Goal: Task Accomplishment & Management: Use online tool/utility

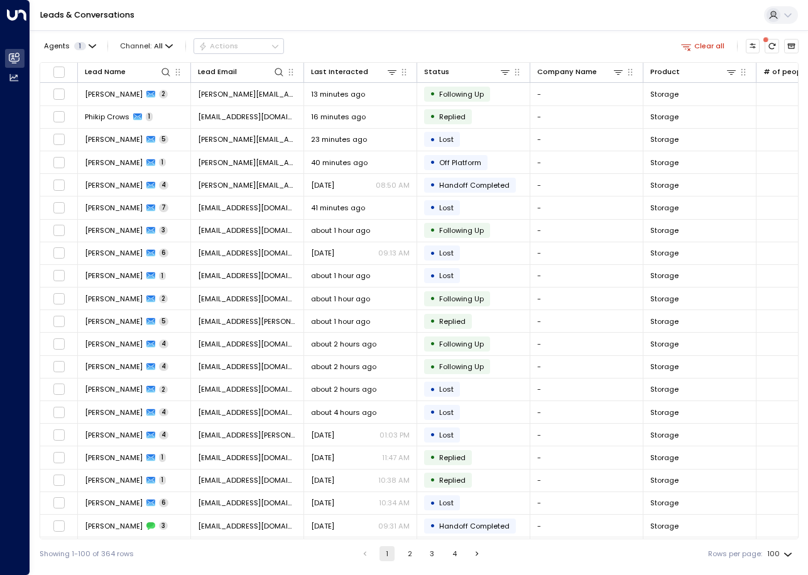
drag, startPoint x: 0, startPoint y: 0, endPoint x: 614, endPoint y: 539, distance: 817.5
click at [614, 539] on div "Agents 1 Channel: All Actions Clear all Lead Name Lead Email Last Interacted St…" at bounding box center [419, 299] width 759 height 538
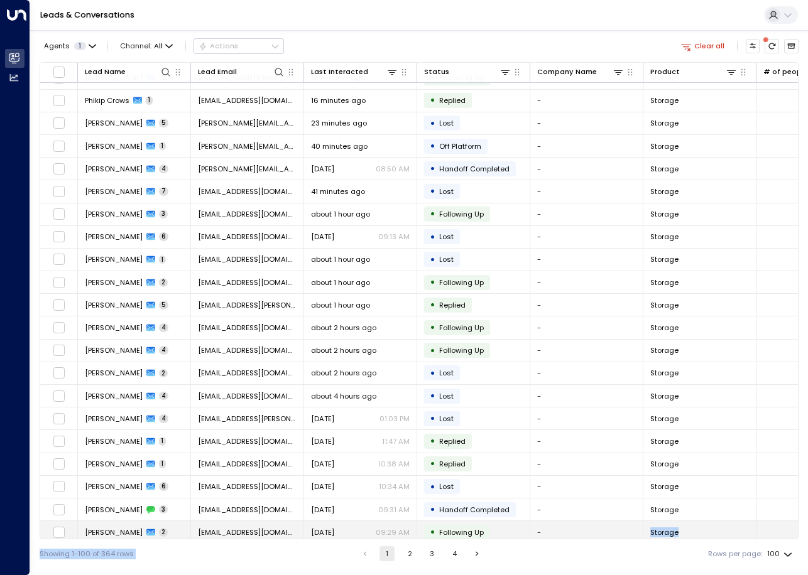
drag, startPoint x: 614, startPoint y: 539, endPoint x: 586, endPoint y: 536, distance: 28.5
click at [586, 536] on td "-" at bounding box center [586, 532] width 113 height 22
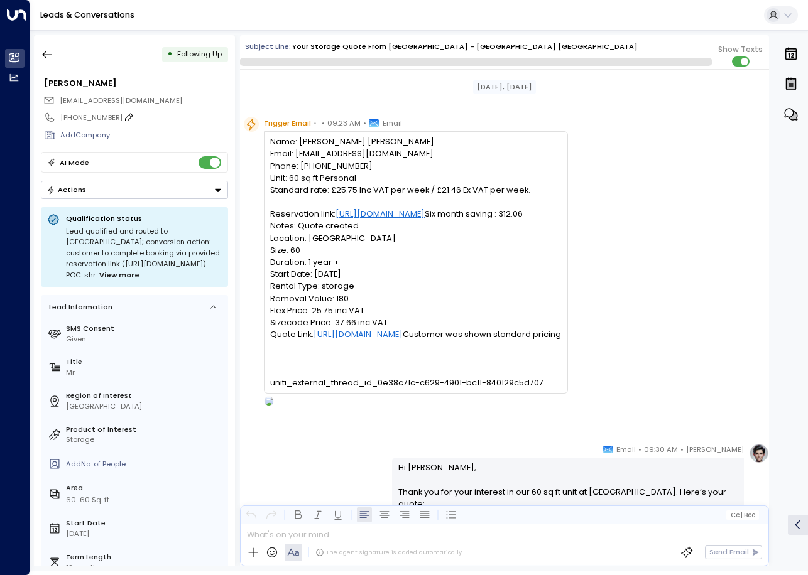
scroll to position [1060, 0]
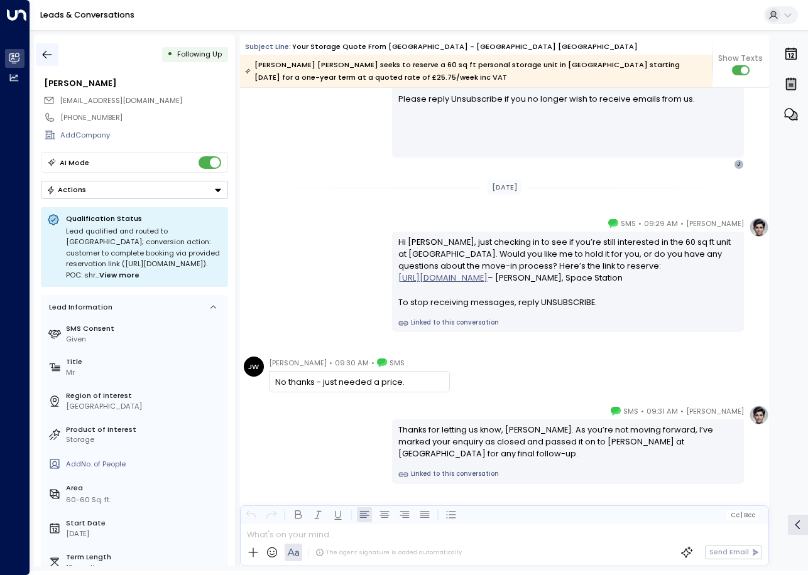
click at [51, 53] on icon "button" at bounding box center [47, 54] width 13 height 13
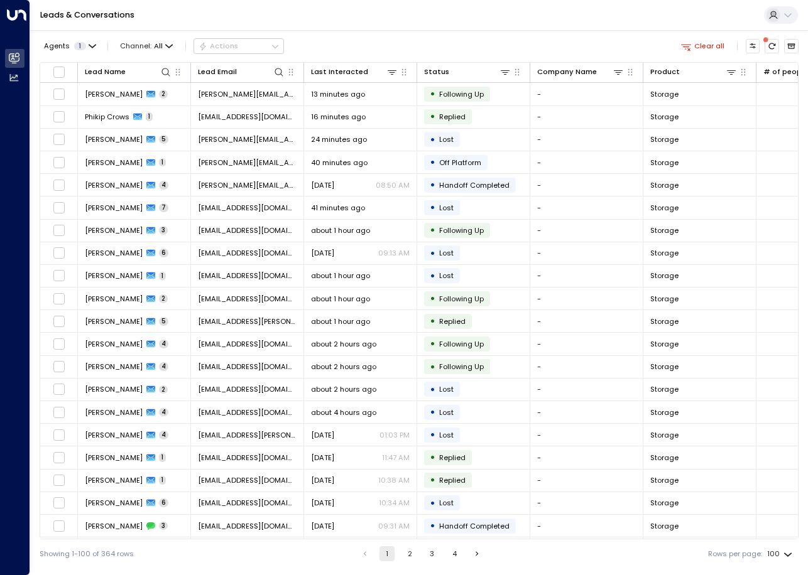
click at [664, 539] on div "Lead Name Lead Email Last Interacted Status Company Name Product # of people AI…" at bounding box center [419, 300] width 759 height 477
click at [173, 64] on th "Lead Name" at bounding box center [134, 73] width 113 height 20
click at [166, 73] on icon at bounding box center [166, 72] width 10 height 10
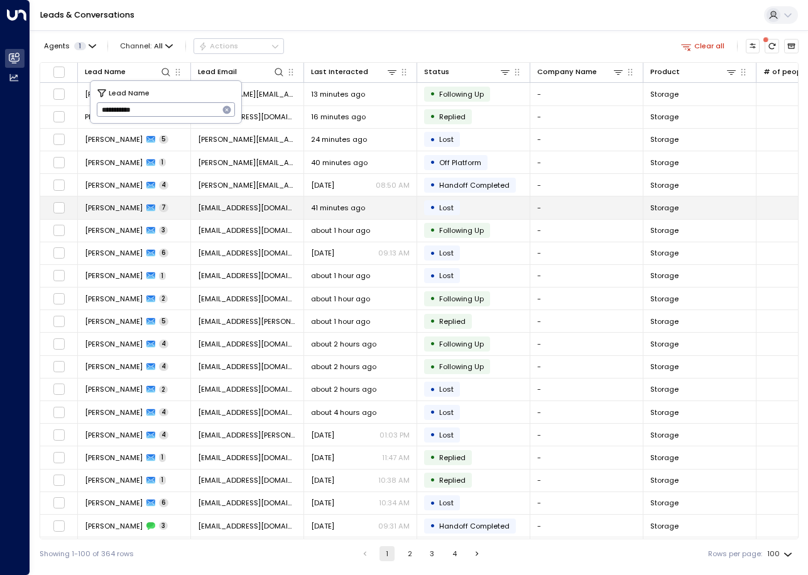
type input "**********"
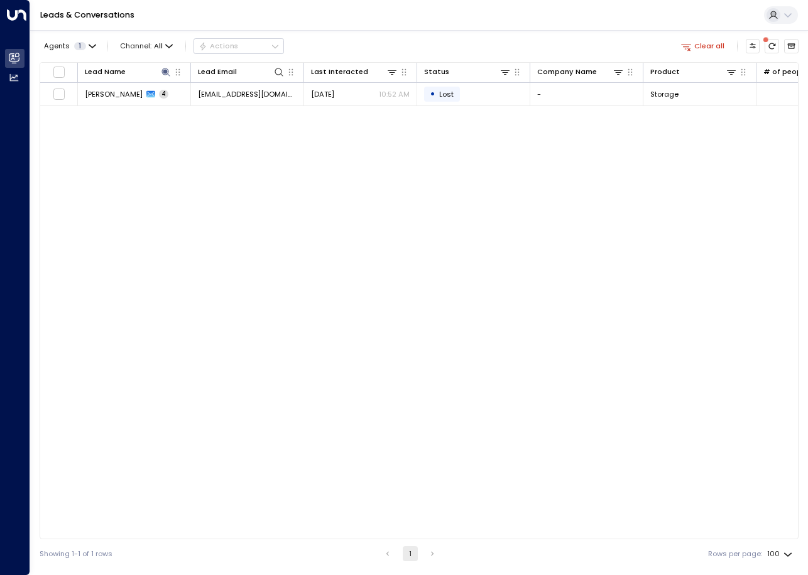
click at [445, 37] on div "Agents 1 Channel: All Actions Clear all" at bounding box center [419, 46] width 759 height 22
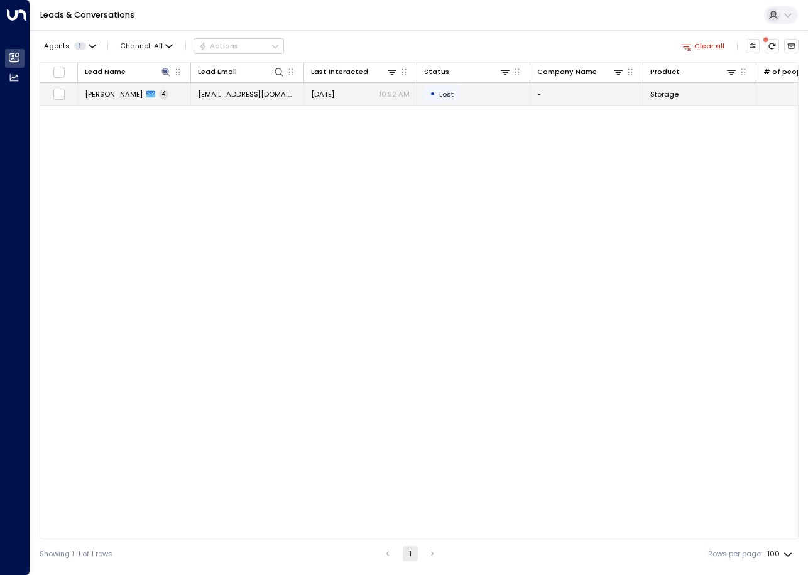
click at [207, 92] on span "[EMAIL_ADDRESS][DOMAIN_NAME]" at bounding box center [247, 94] width 99 height 10
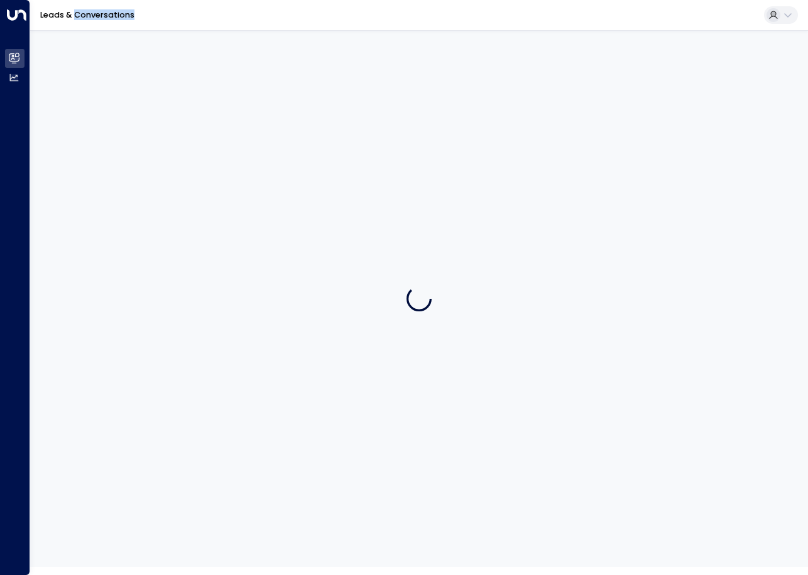
click at [207, 92] on div at bounding box center [419, 298] width 778 height 537
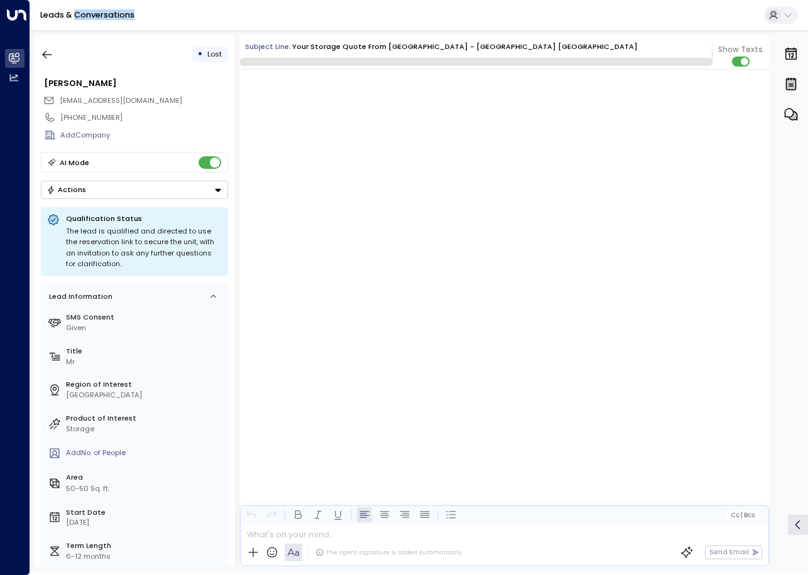
scroll to position [1493, 0]
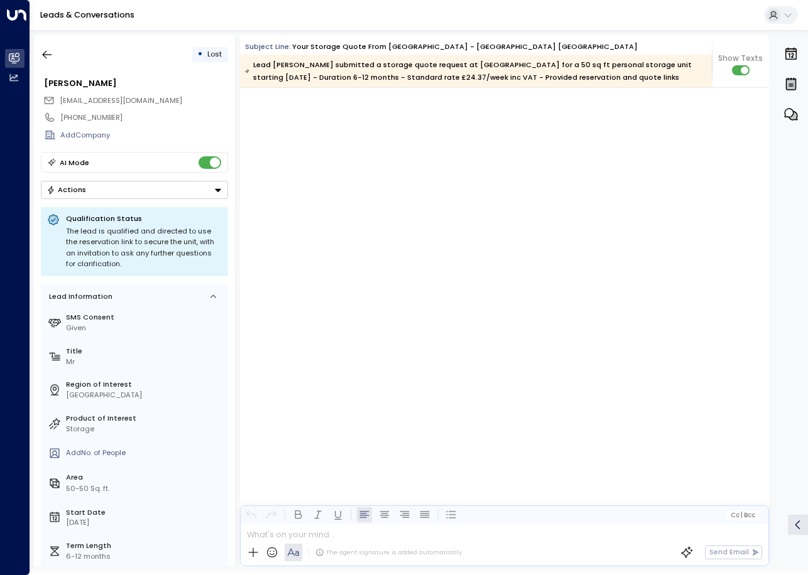
scroll to position [2026, 0]
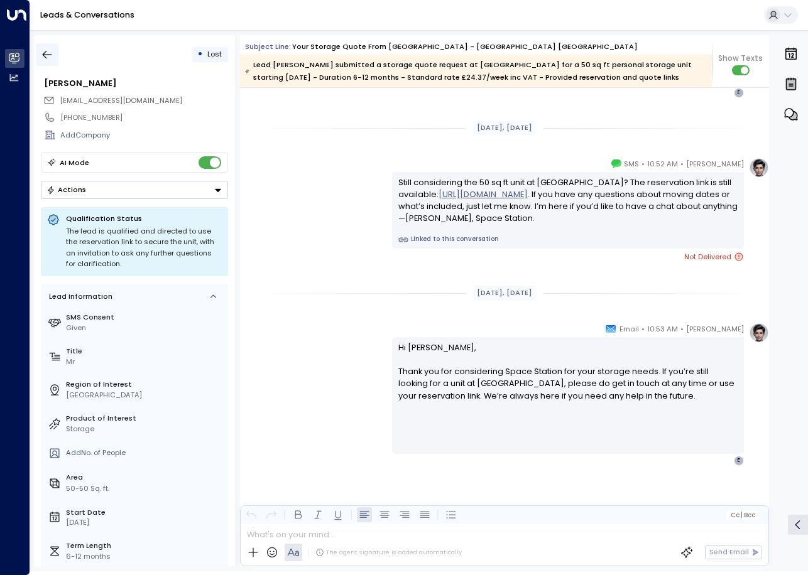
click at [46, 57] on icon "button" at bounding box center [47, 54] width 13 height 13
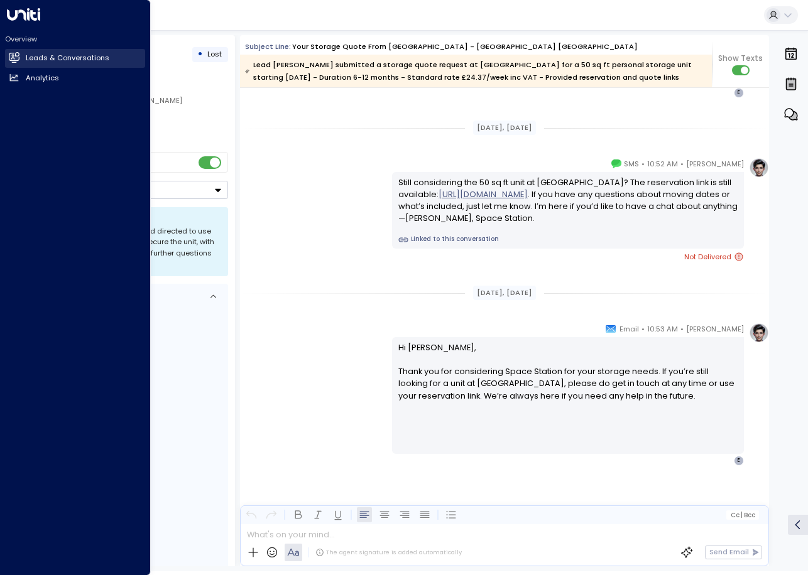
click at [16, 53] on icon at bounding box center [15, 57] width 8 height 11
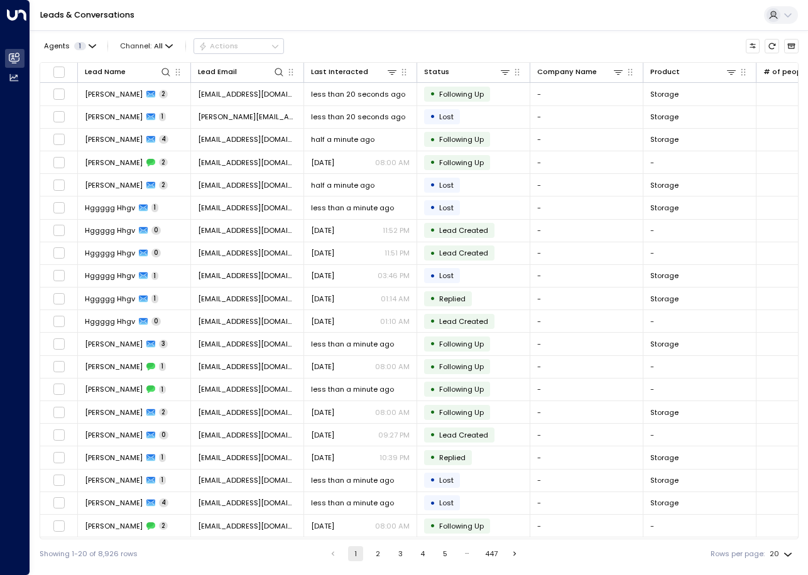
scroll to position [0, 416]
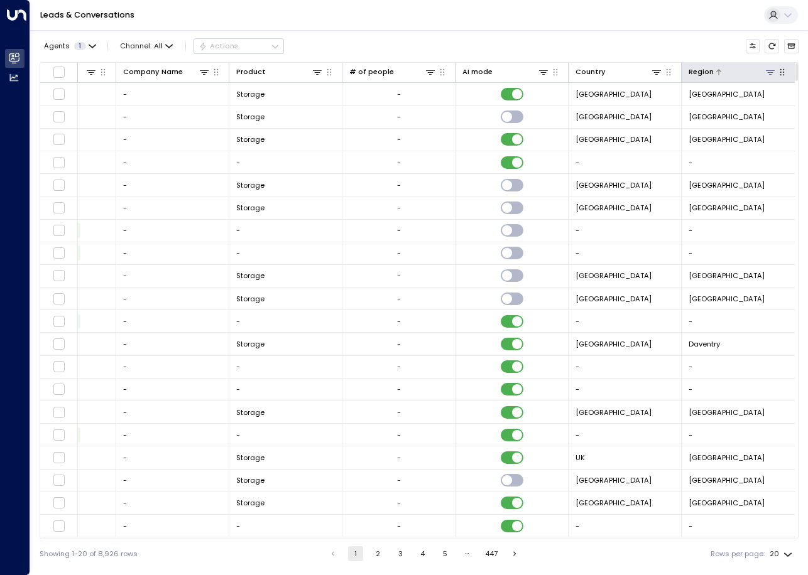
click at [769, 72] on icon at bounding box center [770, 72] width 10 height 10
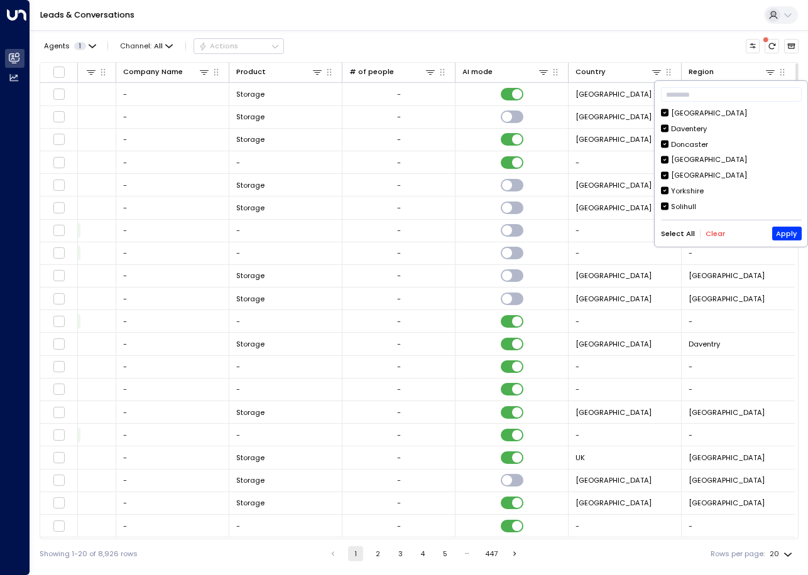
click at [708, 238] on button "Clear" at bounding box center [714, 234] width 19 height 8
click at [691, 210] on div "Solihull" at bounding box center [683, 207] width 25 height 11
click at [712, 237] on button "Clear" at bounding box center [714, 234] width 19 height 8
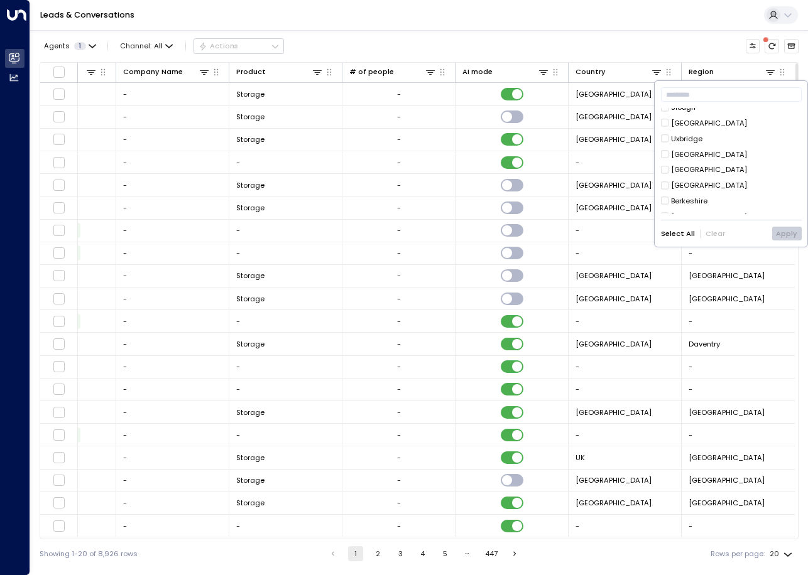
scroll to position [154, 0]
click at [788, 234] on button "Apply" at bounding box center [787, 234] width 30 height 14
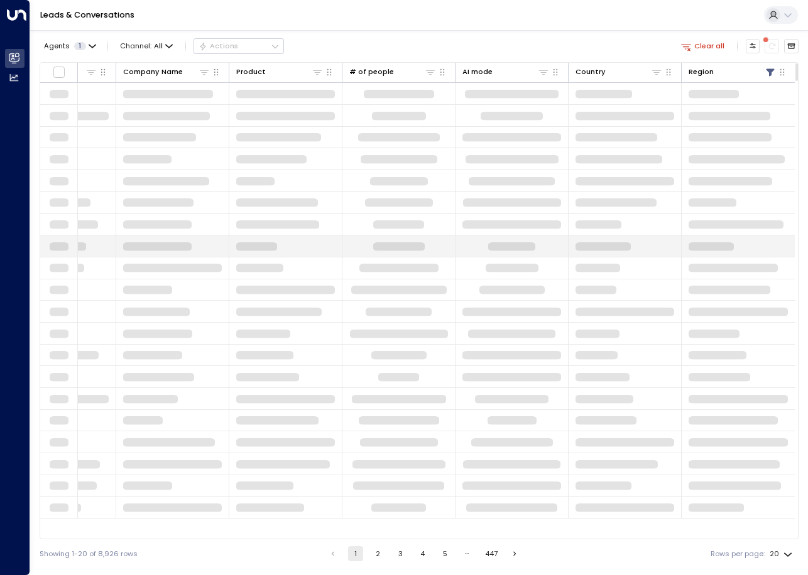
scroll to position [0, 414]
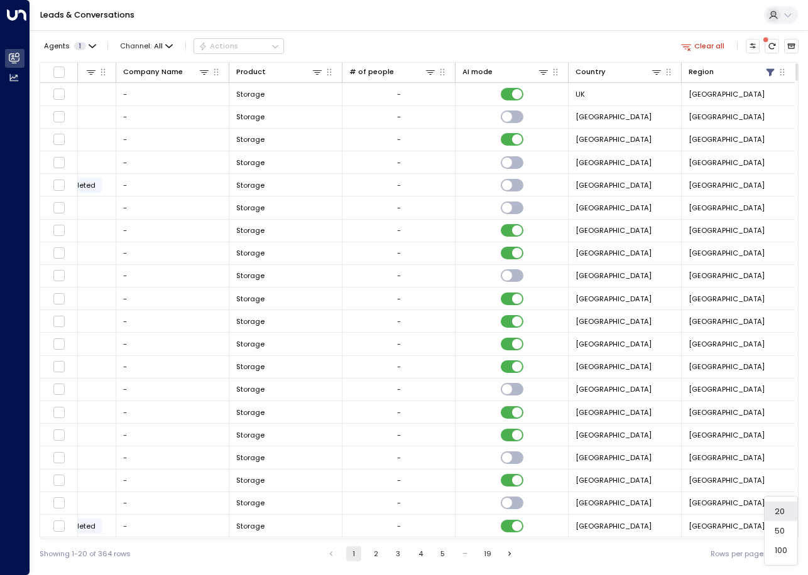
click at [784, 556] on body "Overview Leads & Conversations Leads & Conversations Analytics Analytics Leads …" at bounding box center [404, 284] width 808 height 568
click at [776, 553] on li "100" at bounding box center [780, 550] width 33 height 19
type input "***"
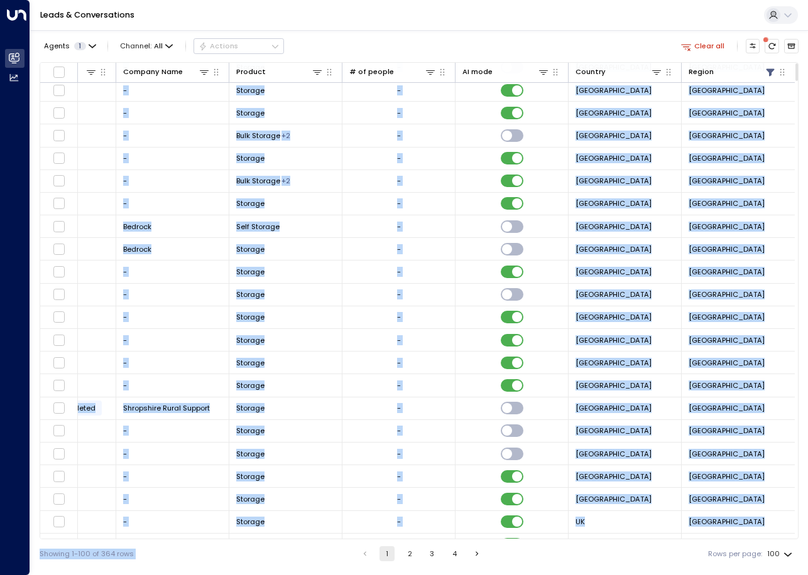
drag, startPoint x: 708, startPoint y: 539, endPoint x: 506, endPoint y: 544, distance: 201.7
click at [506, 544] on div "Agents 1 Channel: All Actions Clear all Lead Name Lead Email Last Interacted St…" at bounding box center [419, 299] width 759 height 538
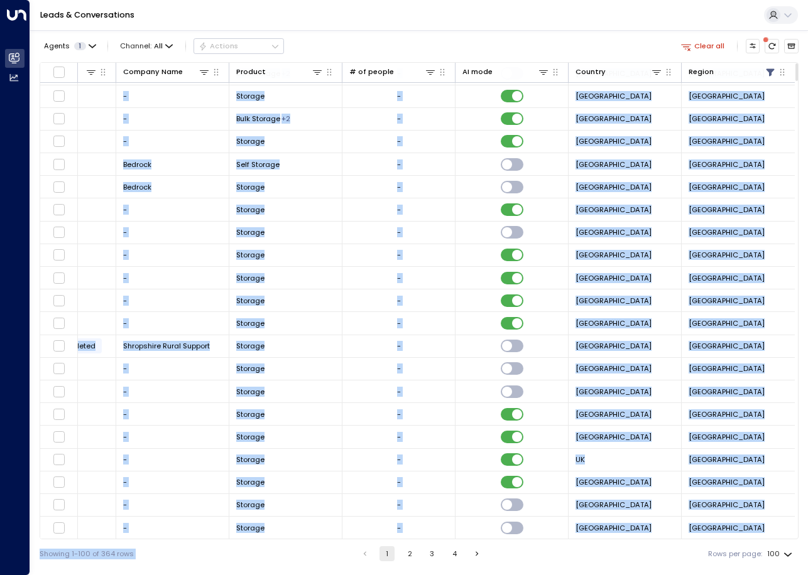
drag, startPoint x: 506, startPoint y: 544, endPoint x: 588, endPoint y: 550, distance: 82.5
click at [588, 550] on div "Showing 1-100 of 364 rows 1 2 3 4 Rows per page: 100 ***" at bounding box center [419, 553] width 759 height 29
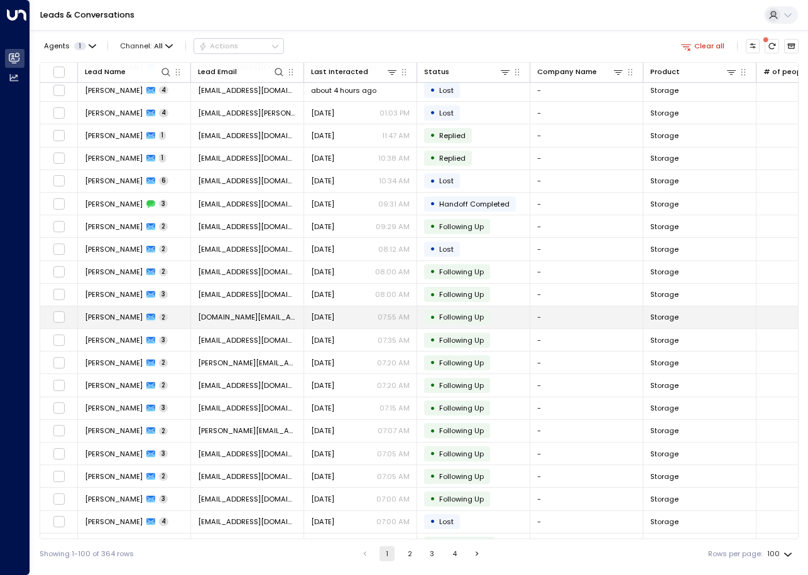
scroll to position [0, 0]
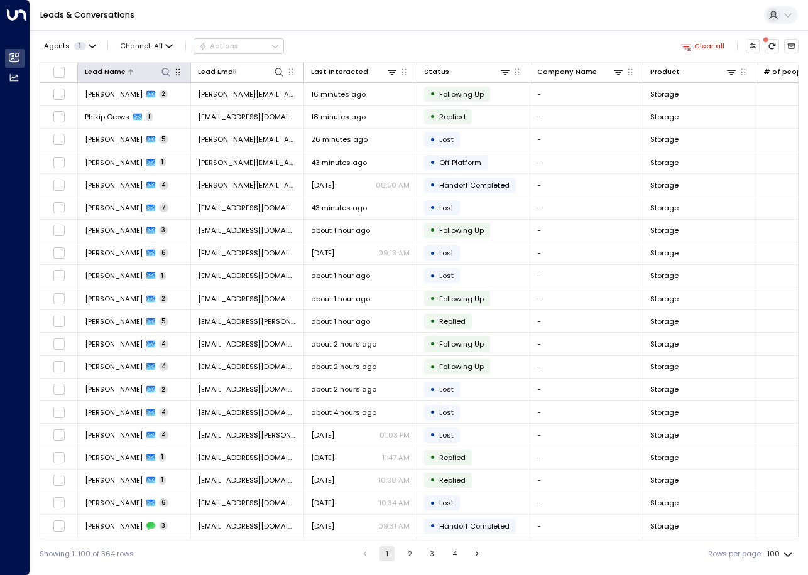
click at [162, 69] on icon at bounding box center [166, 72] width 10 height 10
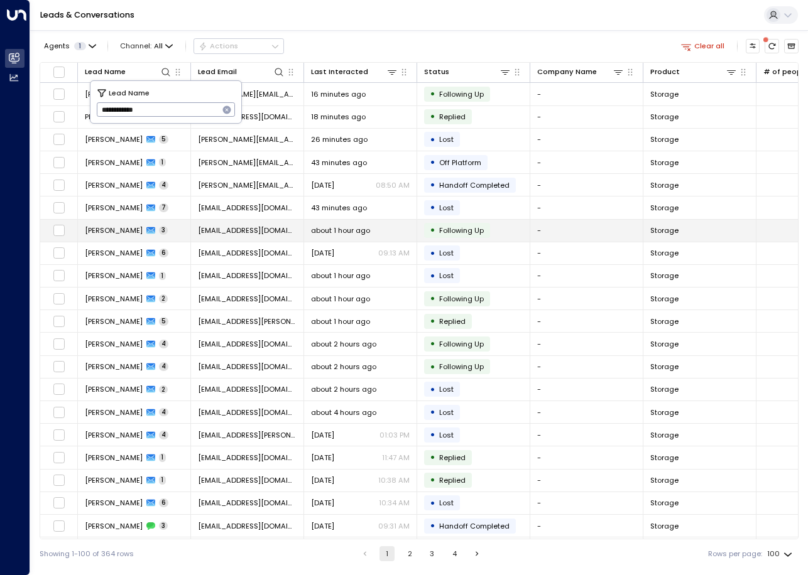
type input "**********"
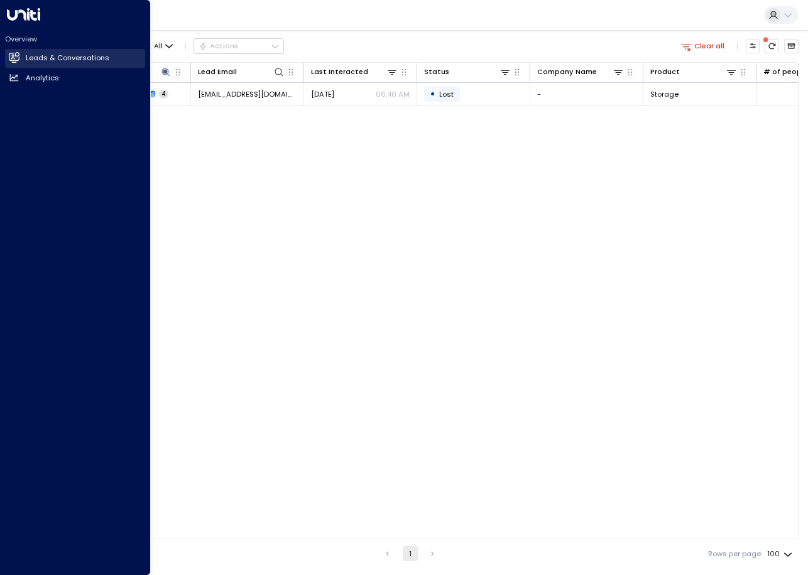
click at [13, 60] on icon at bounding box center [14, 57] width 10 height 8
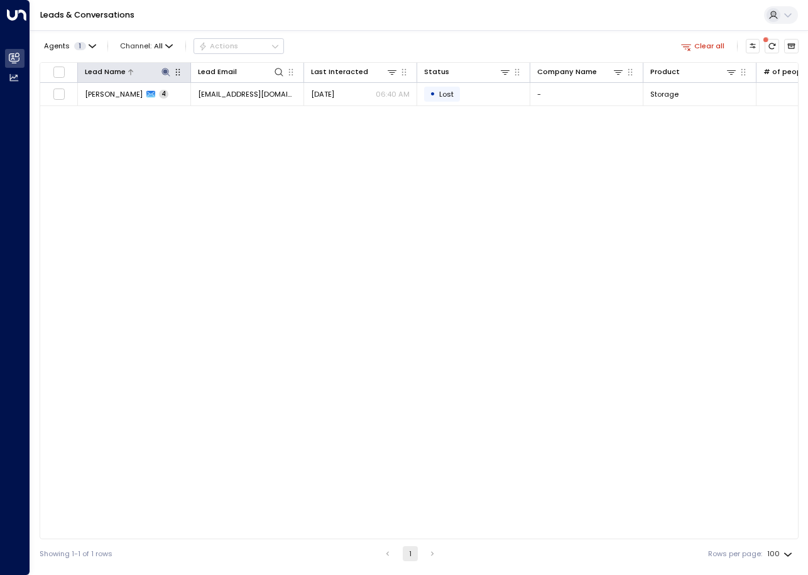
click at [166, 70] on icon at bounding box center [166, 72] width 10 height 10
click at [227, 109] on icon "button" at bounding box center [227, 110] width 10 height 10
click at [290, 227] on div "Lead Name Lead Email Last Interacted Status Company Name Product # of people AI…" at bounding box center [419, 300] width 759 height 477
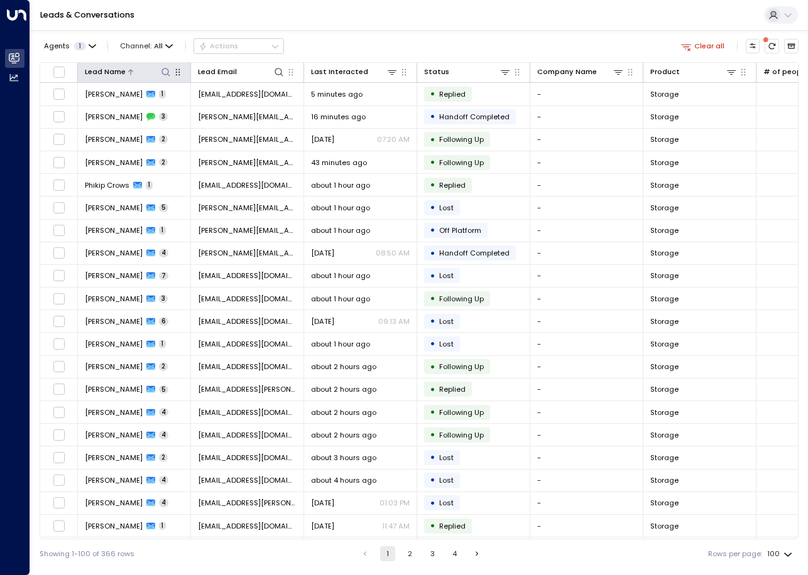
click at [162, 70] on icon at bounding box center [165, 72] width 8 height 8
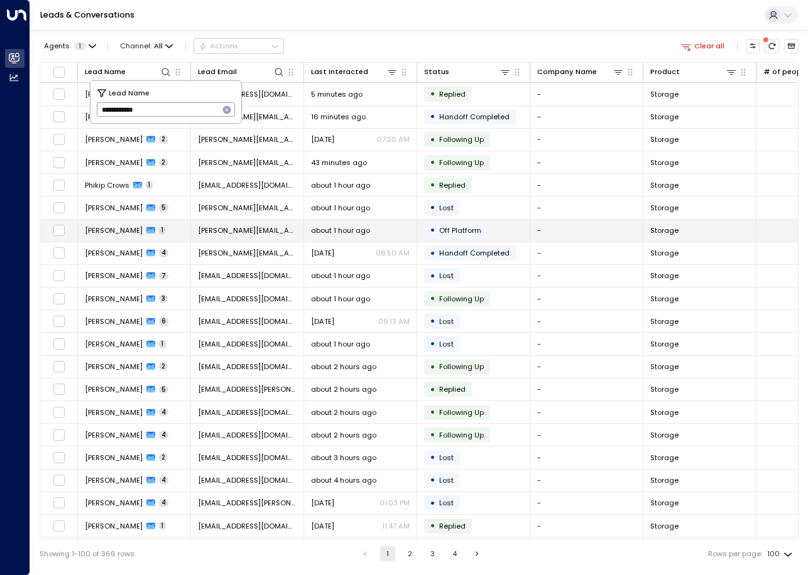
type input "**********"
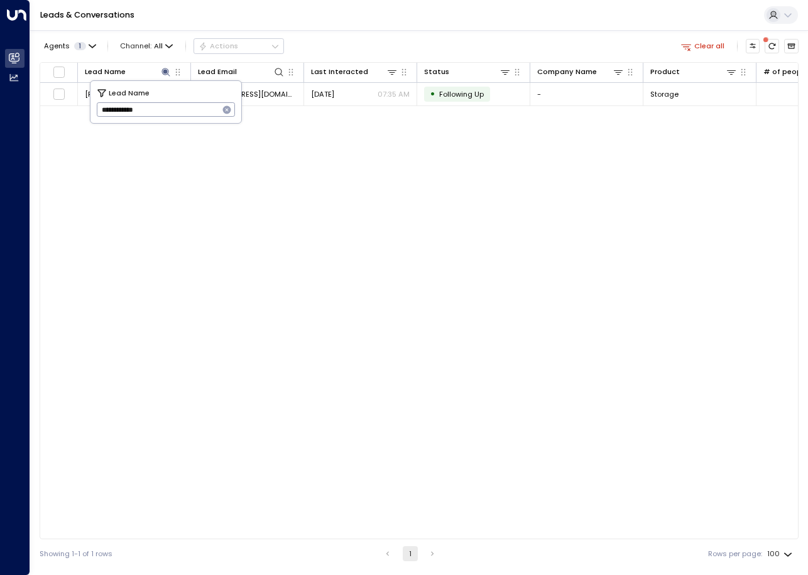
click at [469, 32] on div "Agents 1 Channel: All Actions Clear all Lead Name Lead Email Last Interacted St…" at bounding box center [419, 299] width 759 height 538
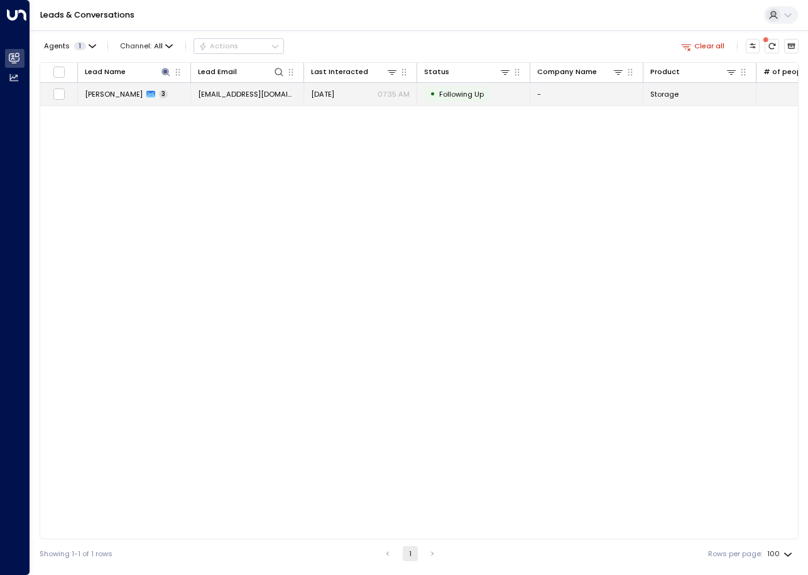
click at [236, 103] on td "[EMAIL_ADDRESS][DOMAIN_NAME]" at bounding box center [247, 94] width 113 height 22
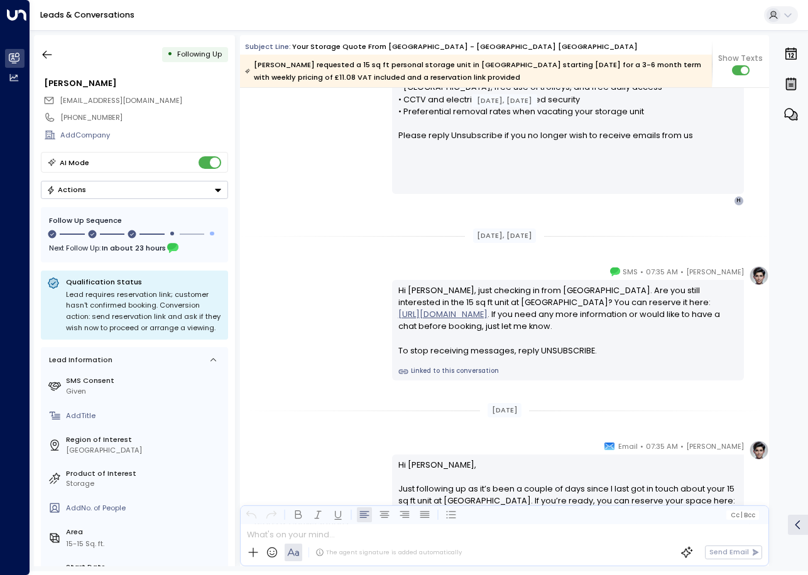
scroll to position [1081, 0]
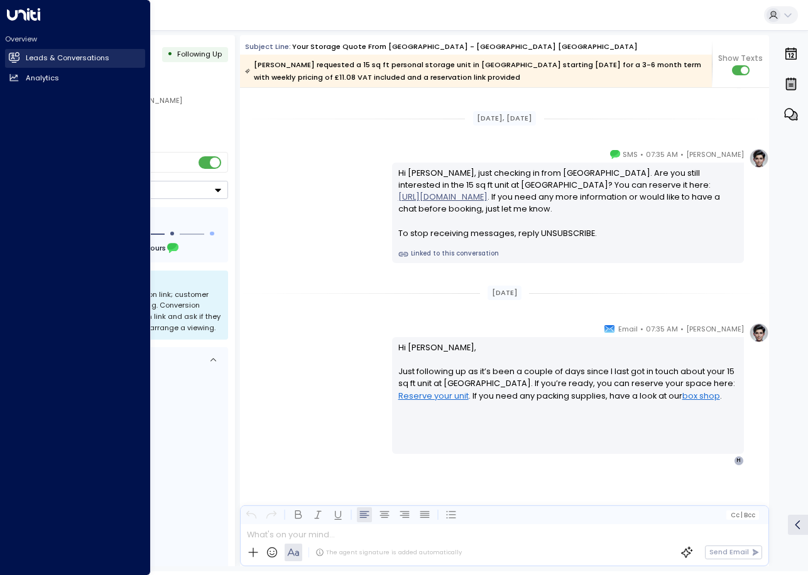
click at [19, 55] on icon at bounding box center [14, 57] width 11 height 11
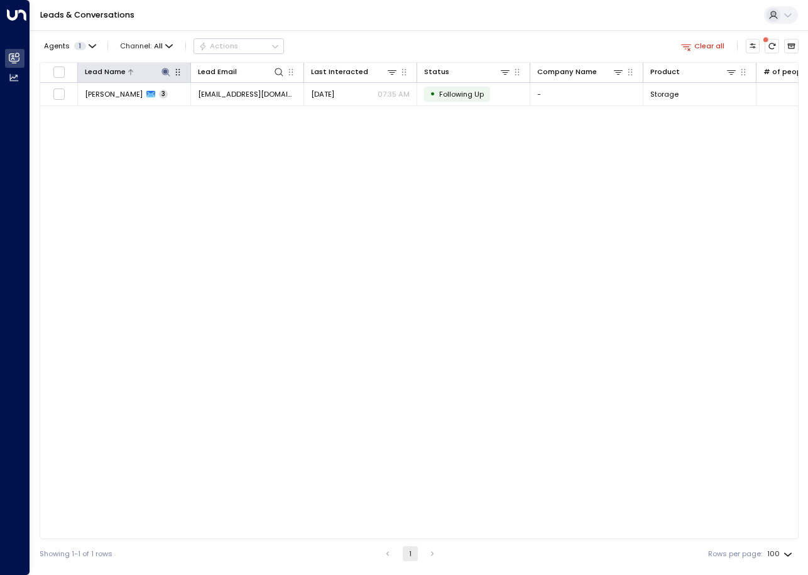
click at [156, 72] on div at bounding box center [149, 72] width 46 height 12
click at [165, 71] on icon at bounding box center [165, 72] width 8 height 8
click at [228, 107] on icon "button" at bounding box center [227, 110] width 8 height 8
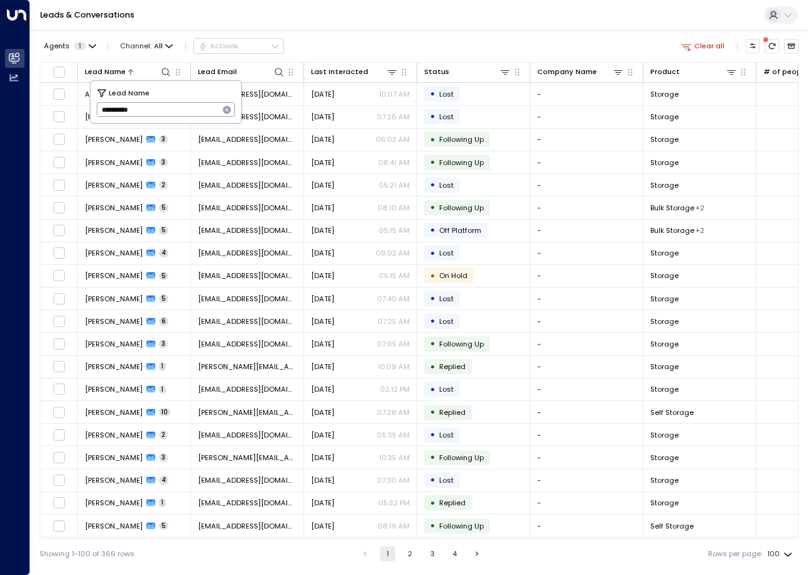
type input "**********"
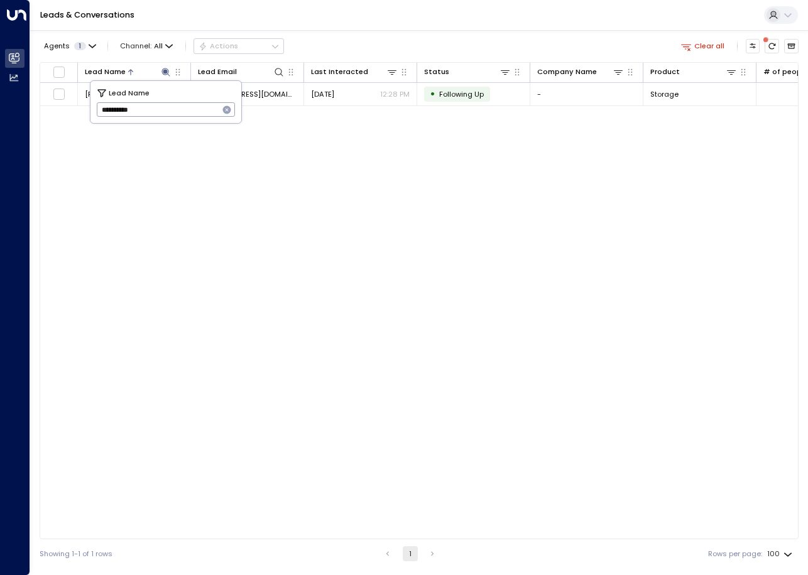
click at [421, 45] on div "Agents 1 Channel: All Actions Clear all" at bounding box center [419, 46] width 759 height 22
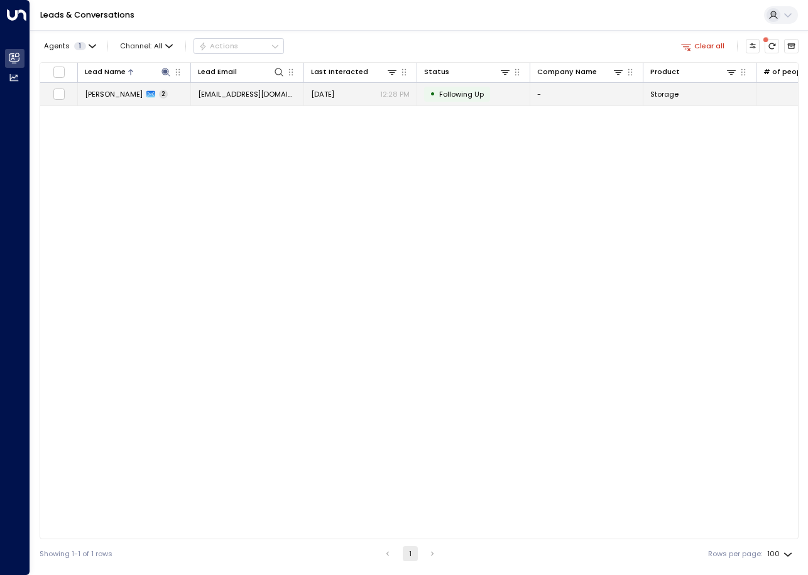
click at [334, 92] on span "[DATE]" at bounding box center [322, 94] width 23 height 10
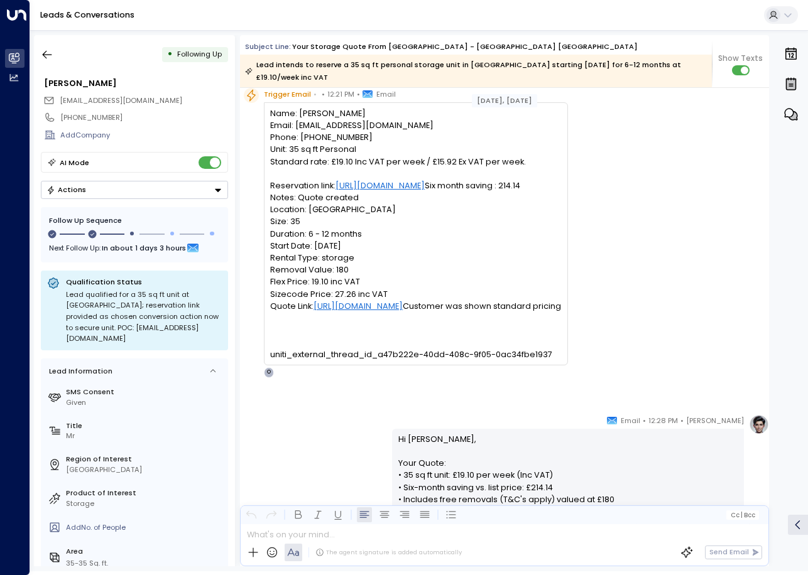
scroll to position [16, 0]
